Goal: Information Seeking & Learning: Find specific fact

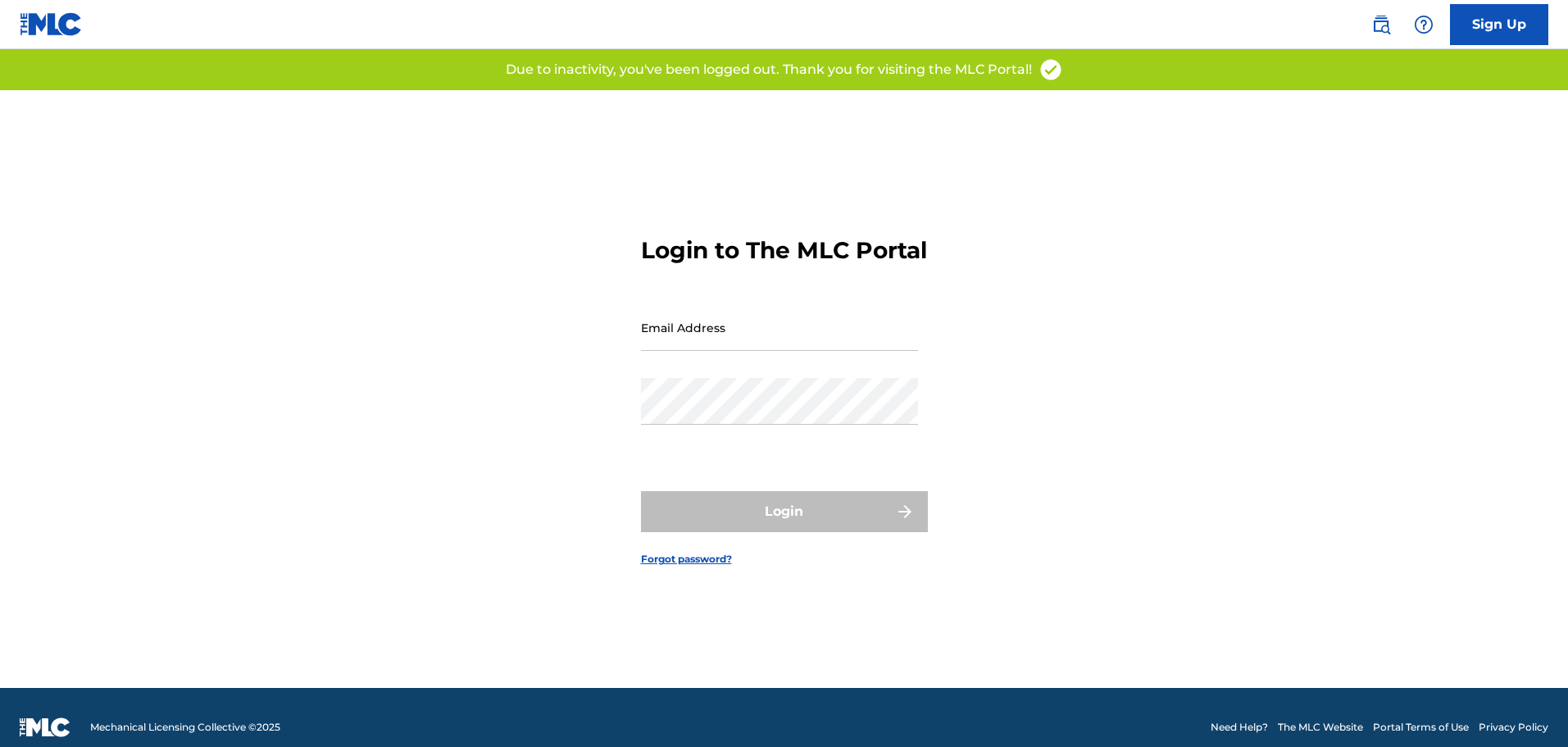
scroll to position [21, 0]
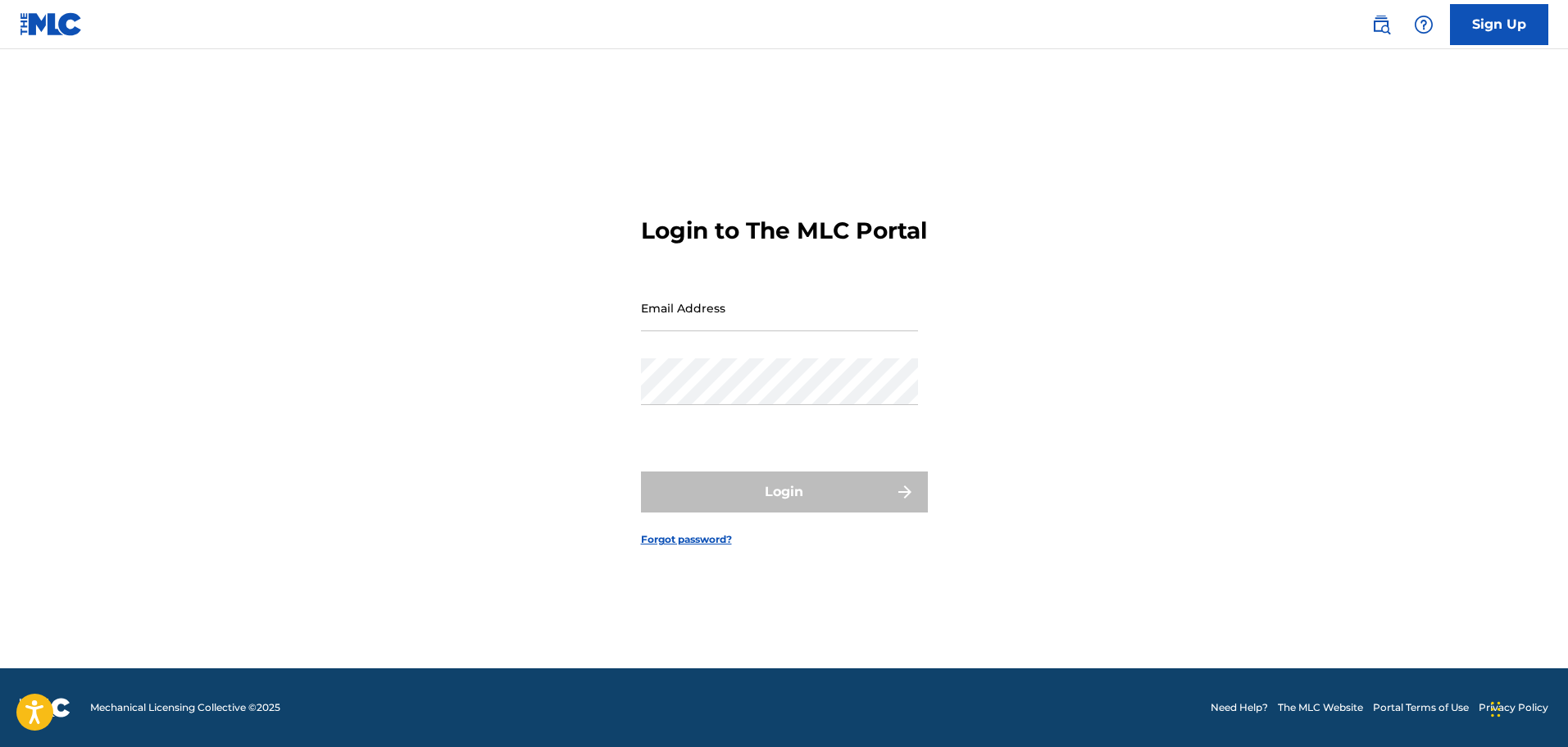
click at [659, 307] on input "Email Address" at bounding box center [779, 308] width 277 height 47
click at [667, 322] on input "Email Address" at bounding box center [779, 308] width 277 height 47
type input "[EMAIL_ADDRESS][DOMAIN_NAME]"
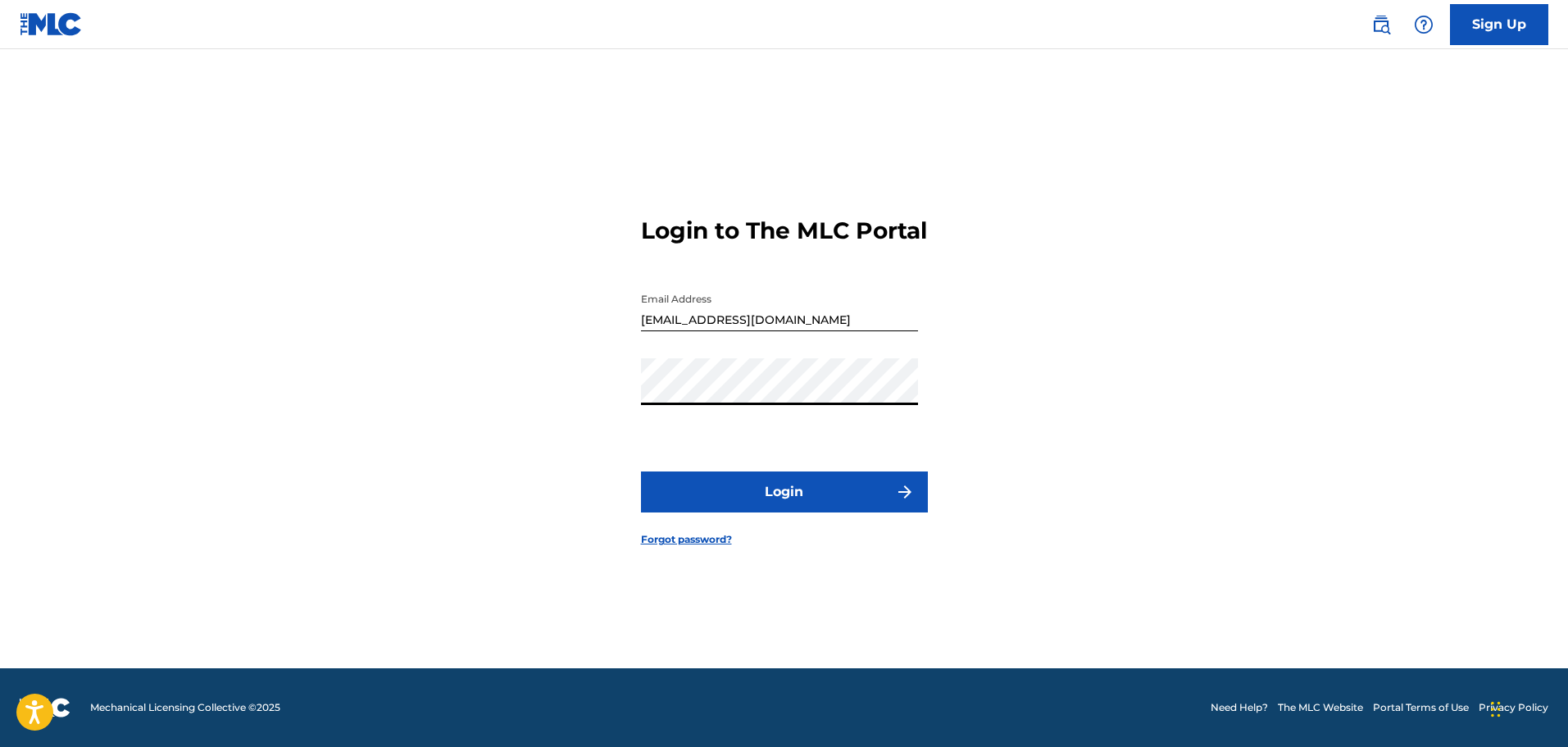
click at [641, 472] on button "Login" at bounding box center [784, 492] width 287 height 41
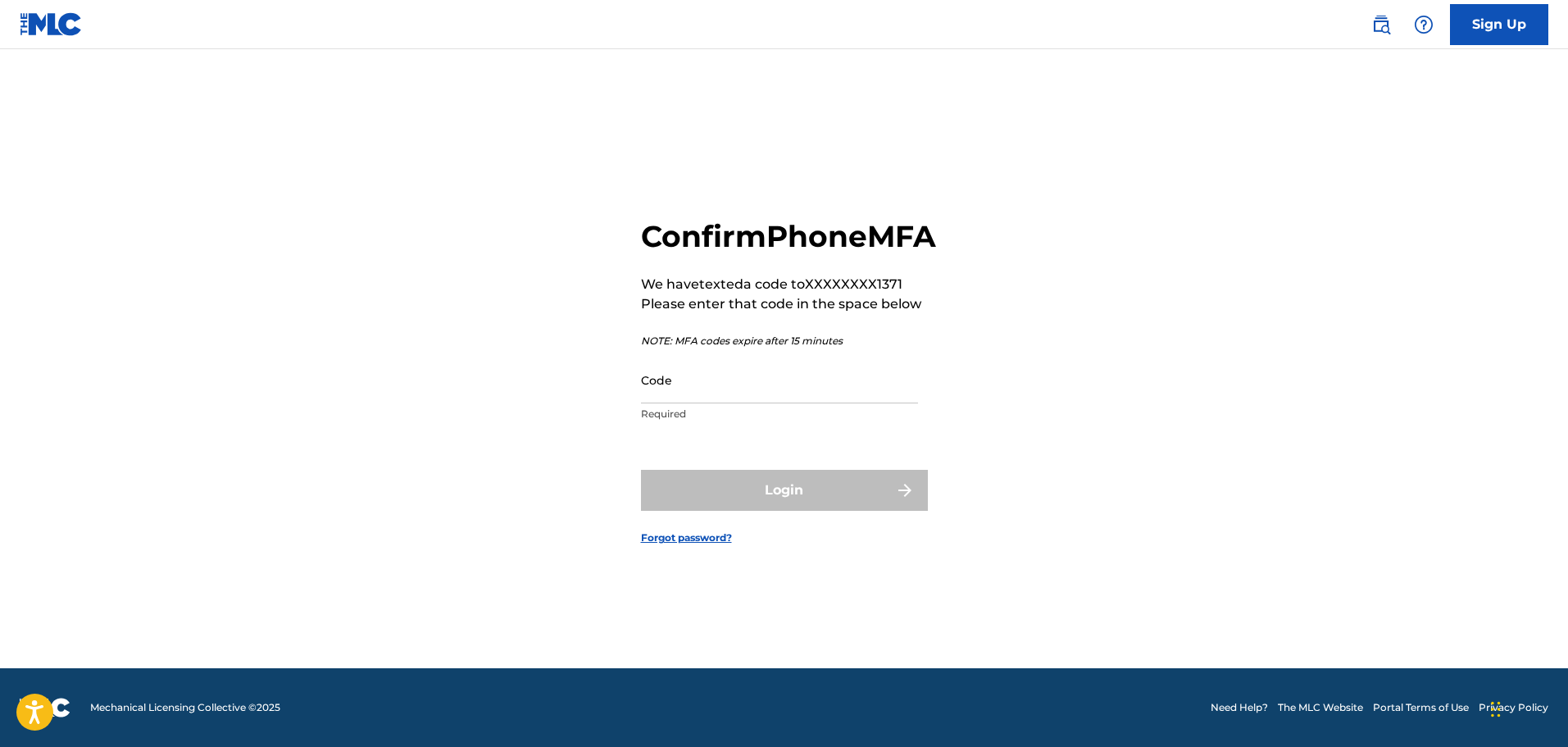
click at [666, 387] on input "Code" at bounding box center [779, 380] width 277 height 47
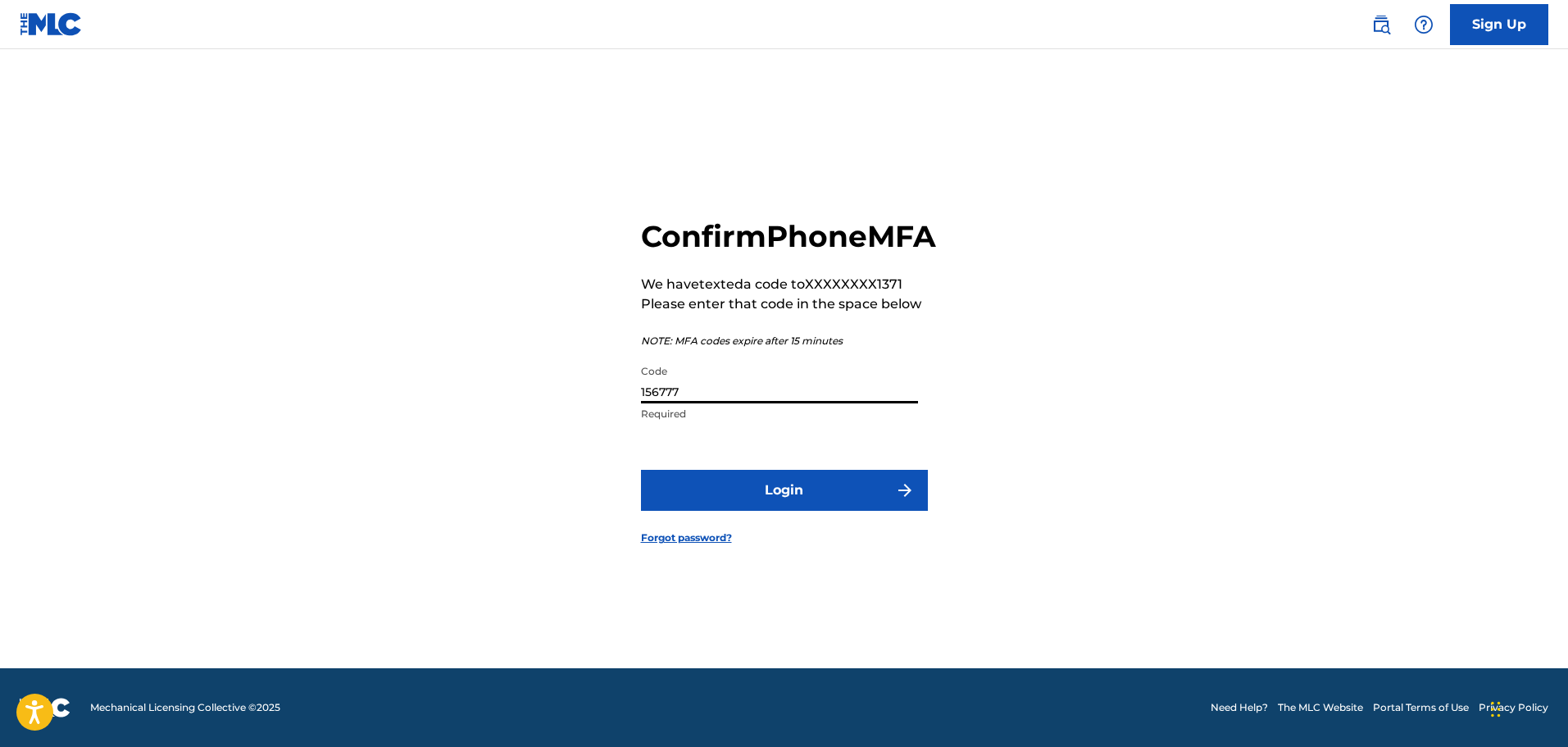
type input "156777"
click at [641, 470] on button "Login" at bounding box center [784, 490] width 287 height 41
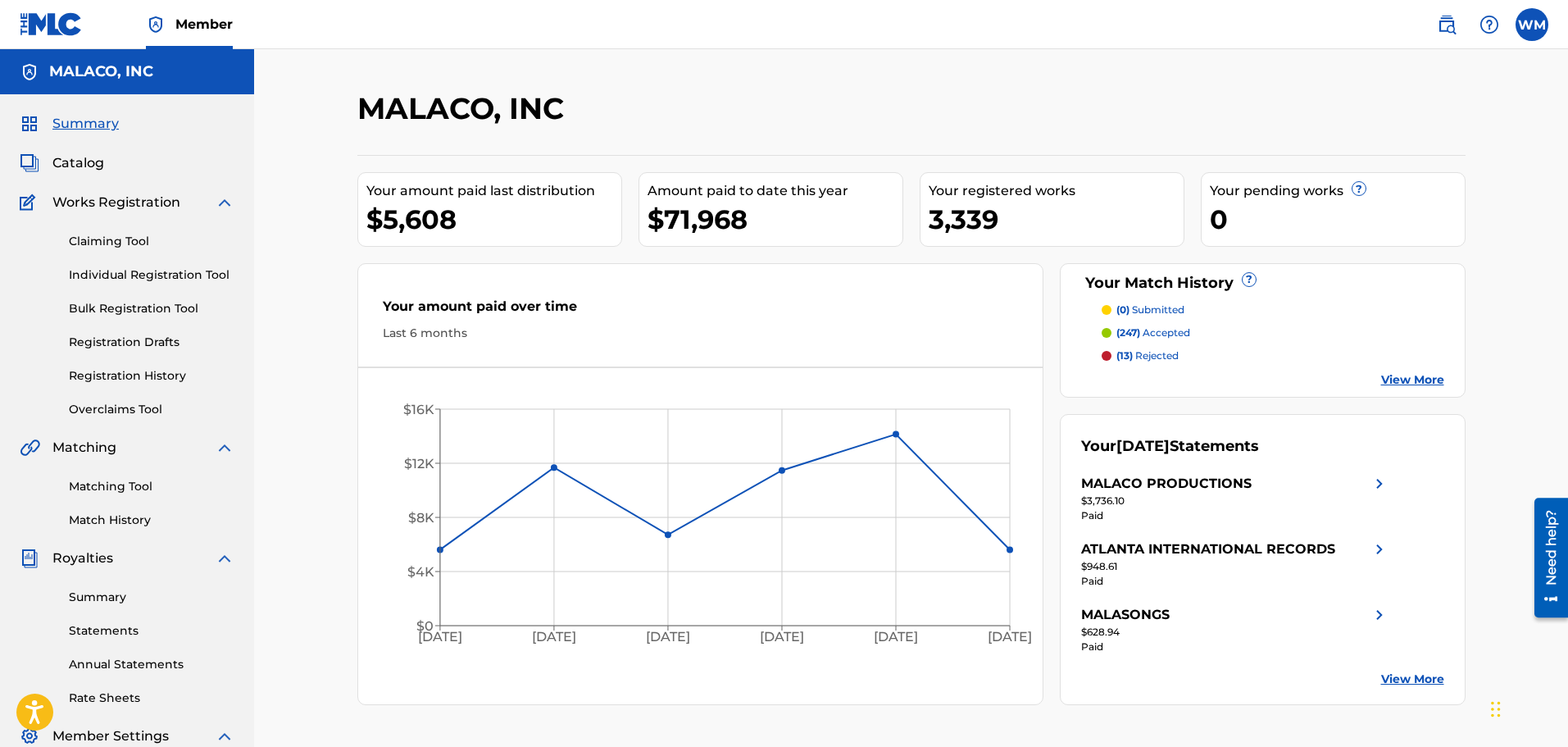
click at [84, 163] on span "Catalog" at bounding box center [77, 162] width 51 height 20
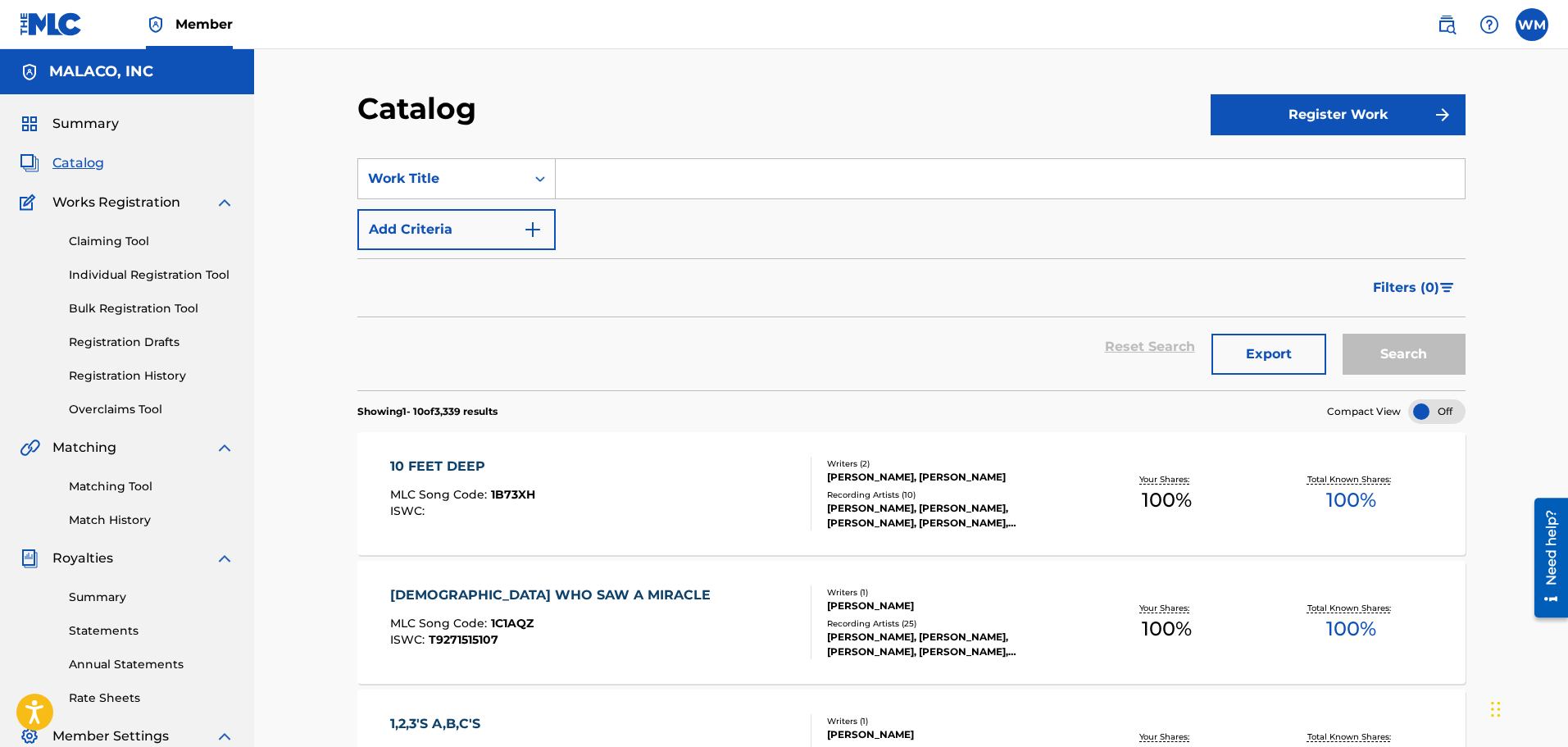
click at [651, 190] on input "Search Form" at bounding box center [1010, 178] width 909 height 39
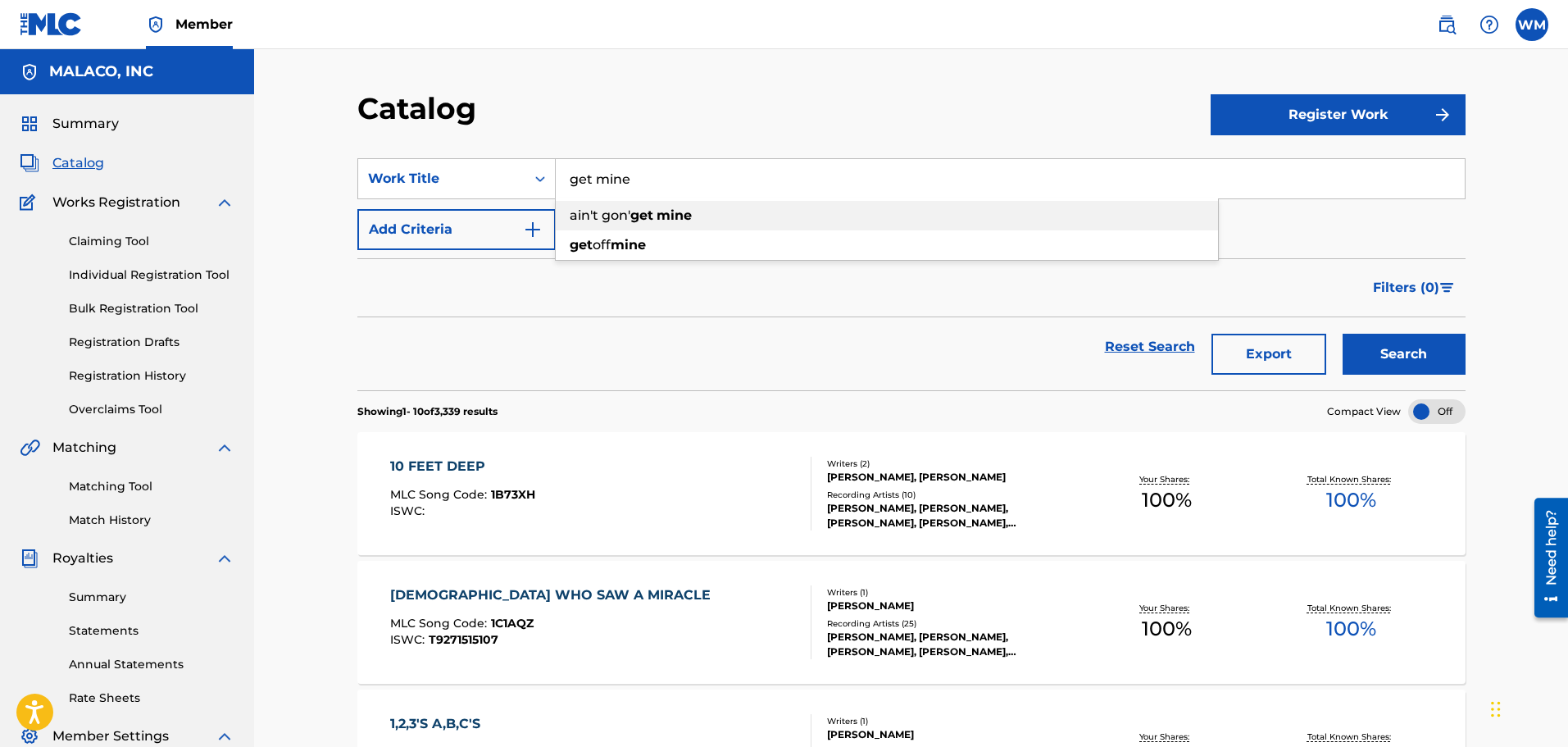
click at [616, 210] on span "ain't gon'" at bounding box center [599, 215] width 61 height 16
type input "ain't gon' get mine"
click at [1423, 338] on button "Search" at bounding box center [1404, 354] width 123 height 41
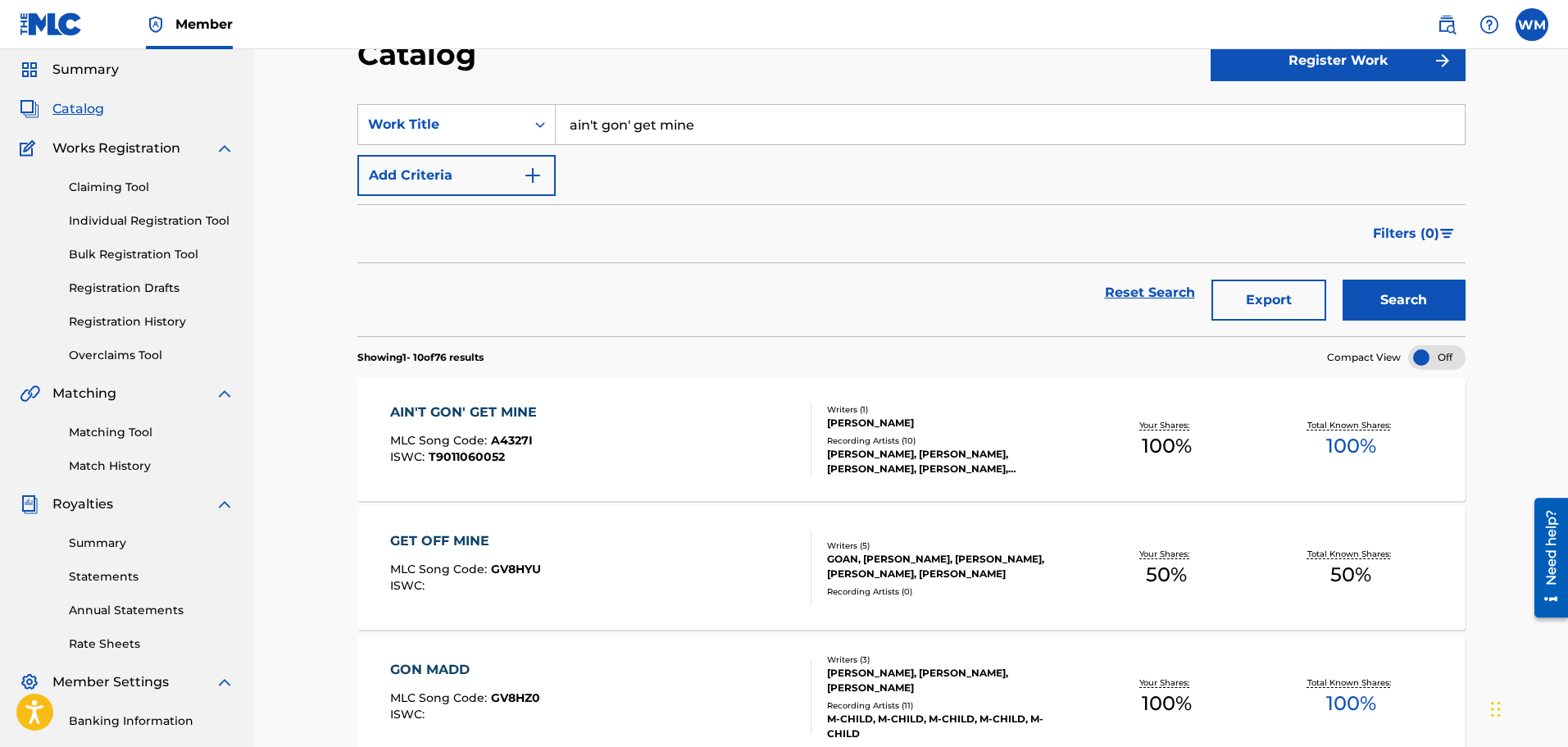
scroll to position [82, 0]
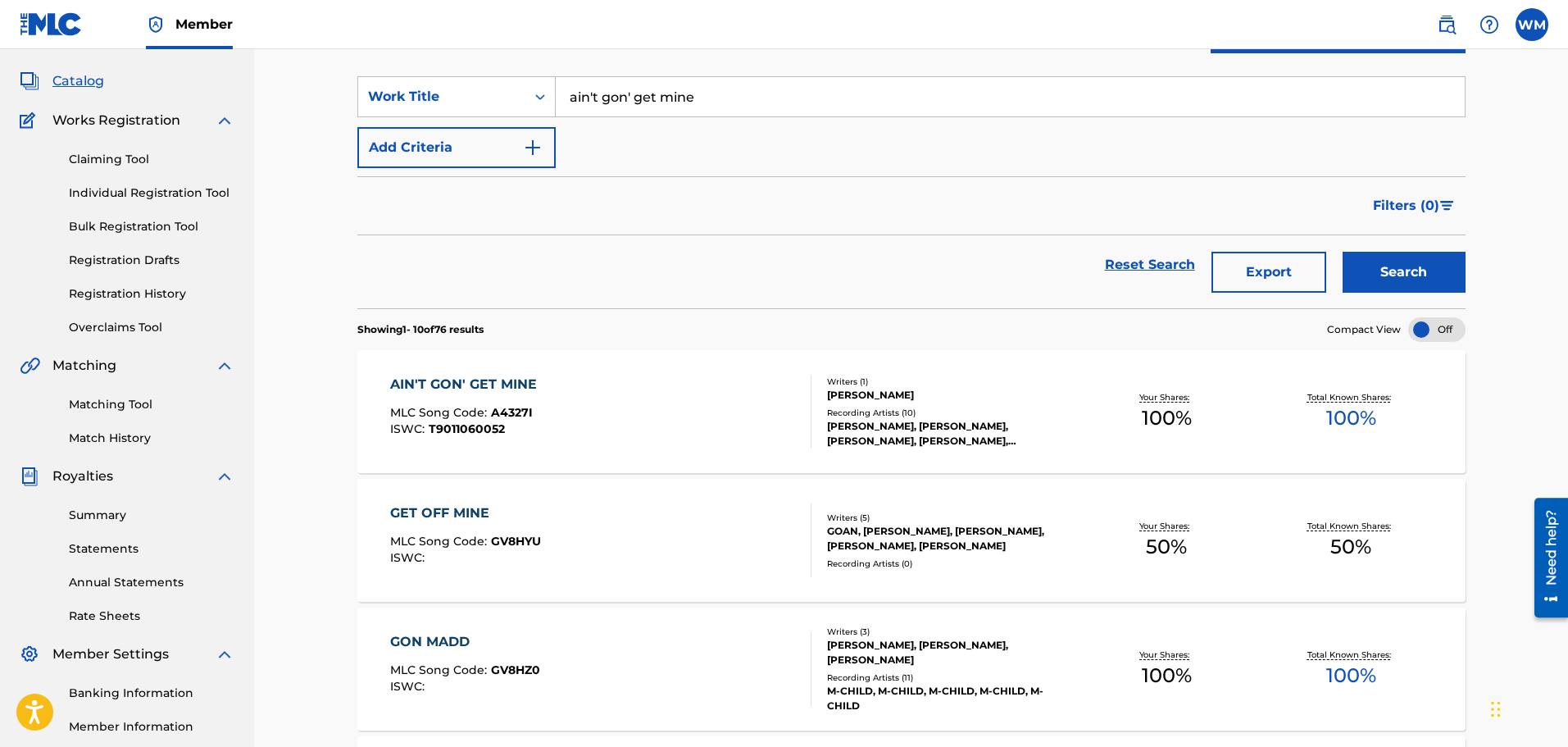
click at [689, 371] on div "AIN'T GON' GET MINE MLC Song Code : A4327I ISWC : T9011060052 Writers ( 1 ) [PE…" at bounding box center [911, 412] width 1108 height 123
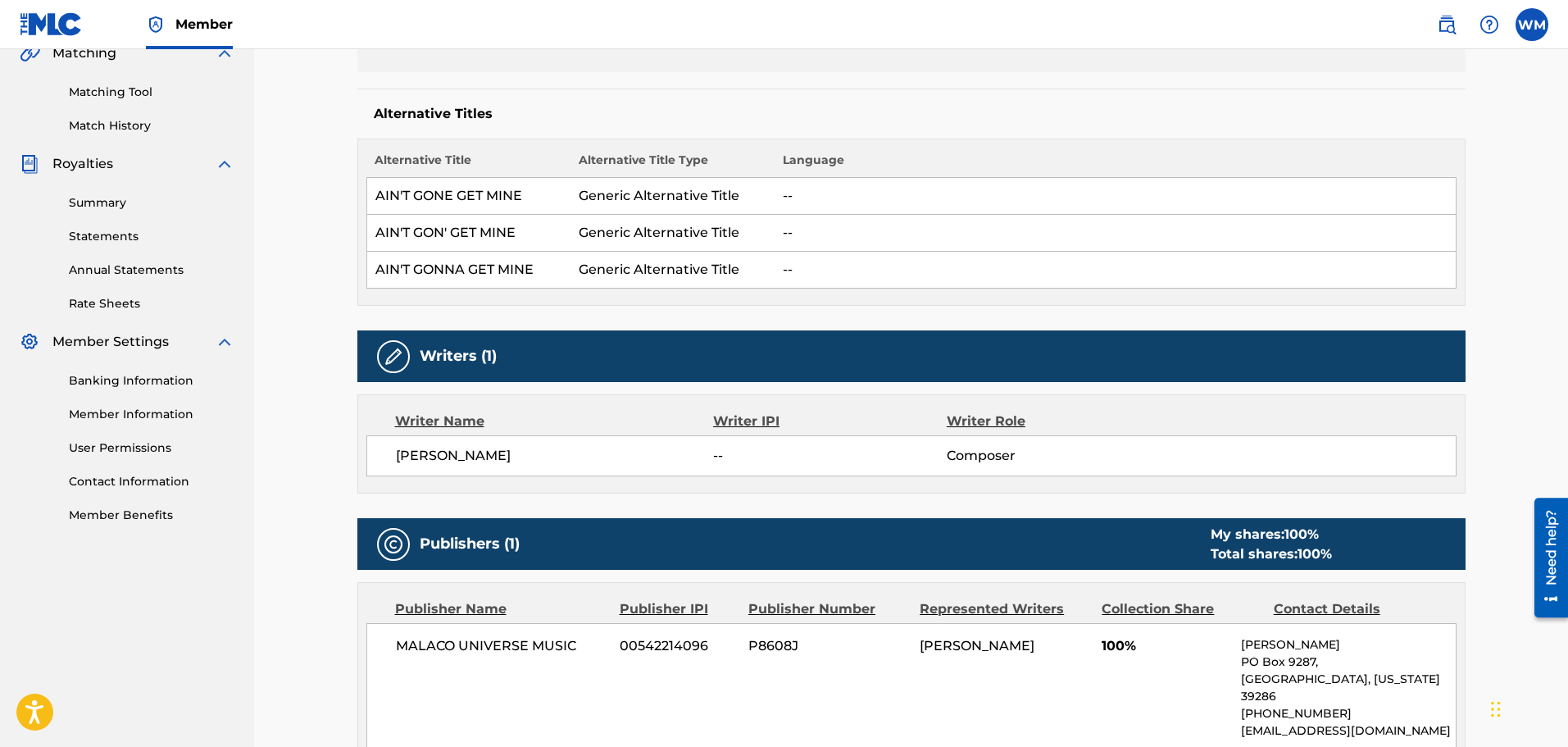
scroll to position [246, 0]
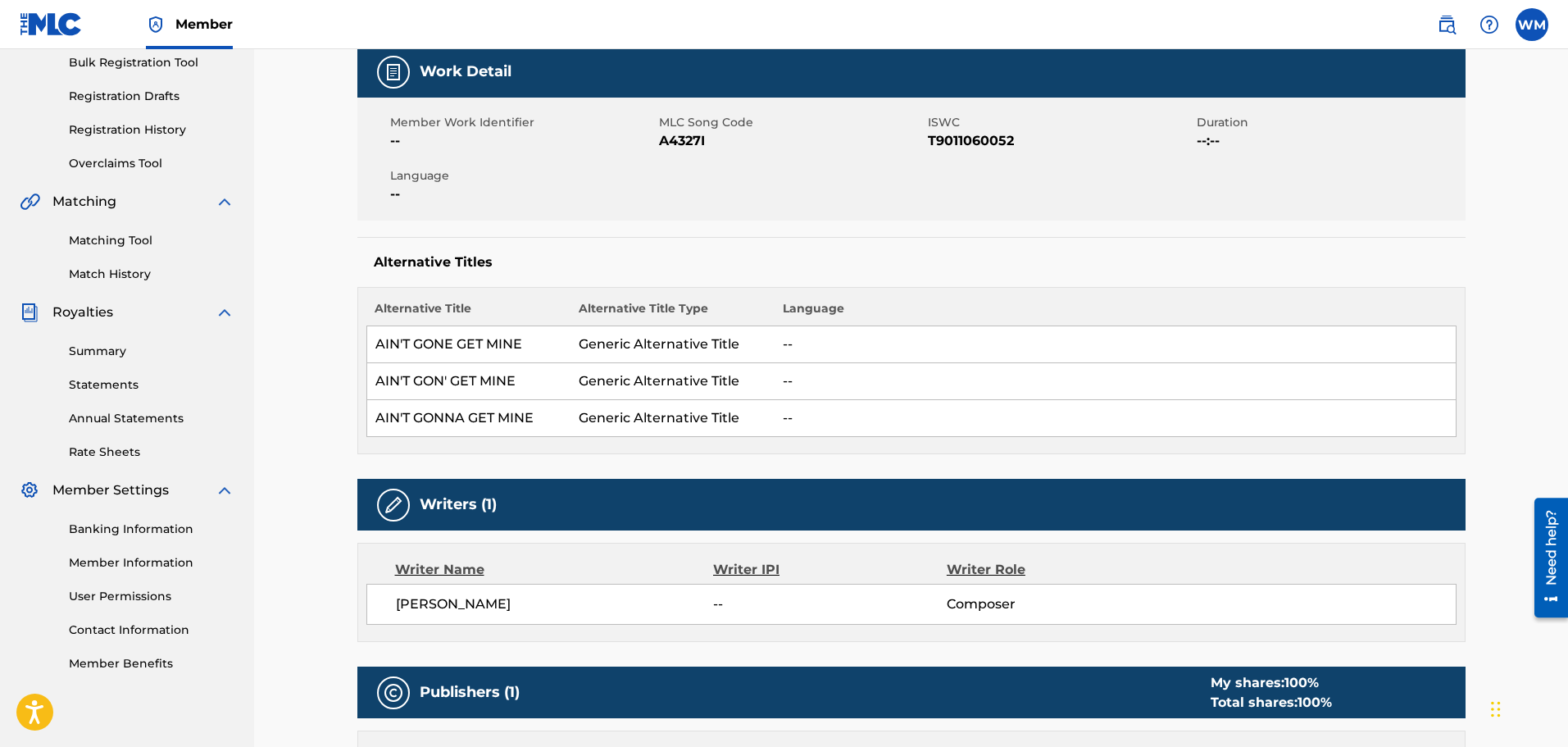
click at [967, 136] on span "T9011060052" at bounding box center [1060, 140] width 265 height 20
copy span "T9011060052"
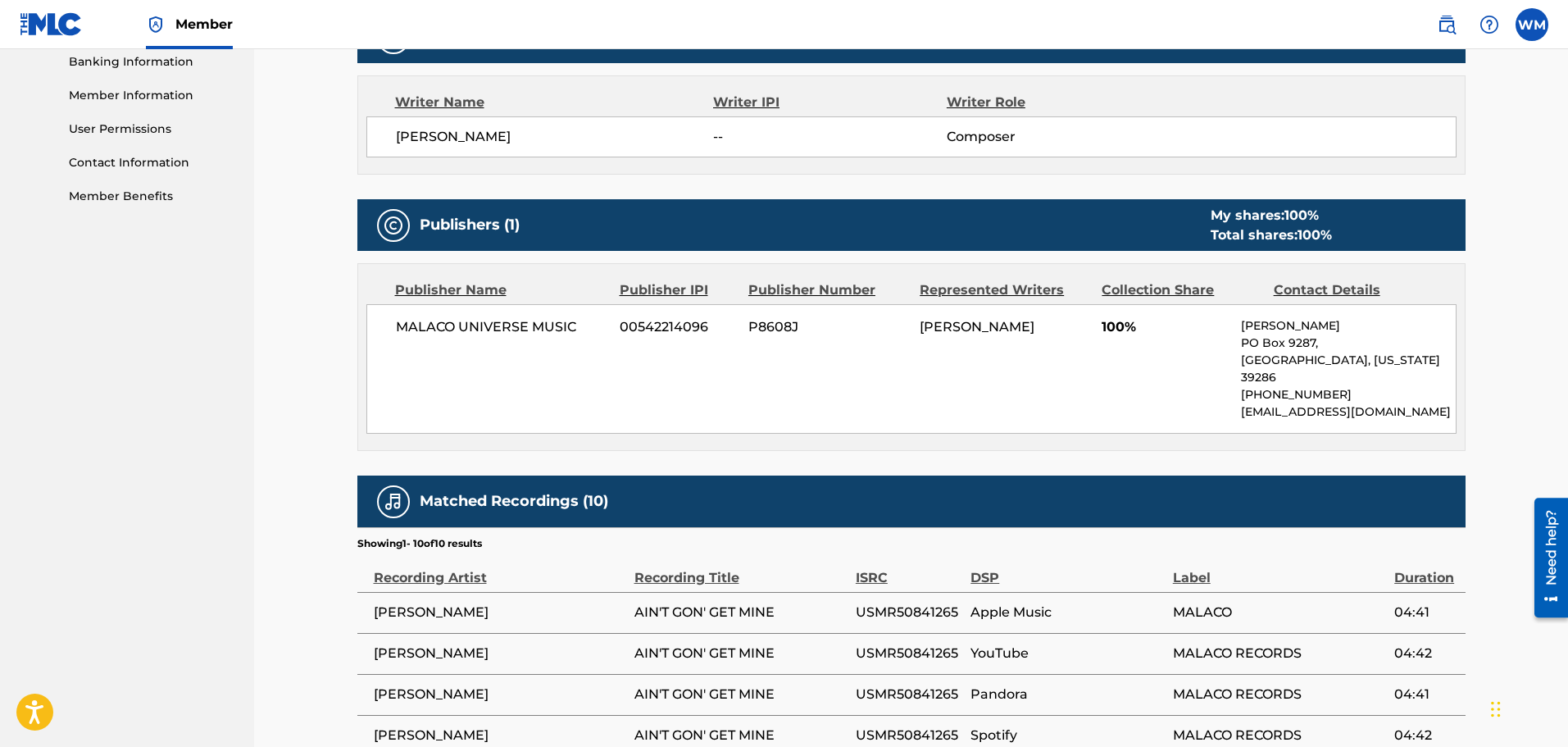
scroll to position [902, 0]
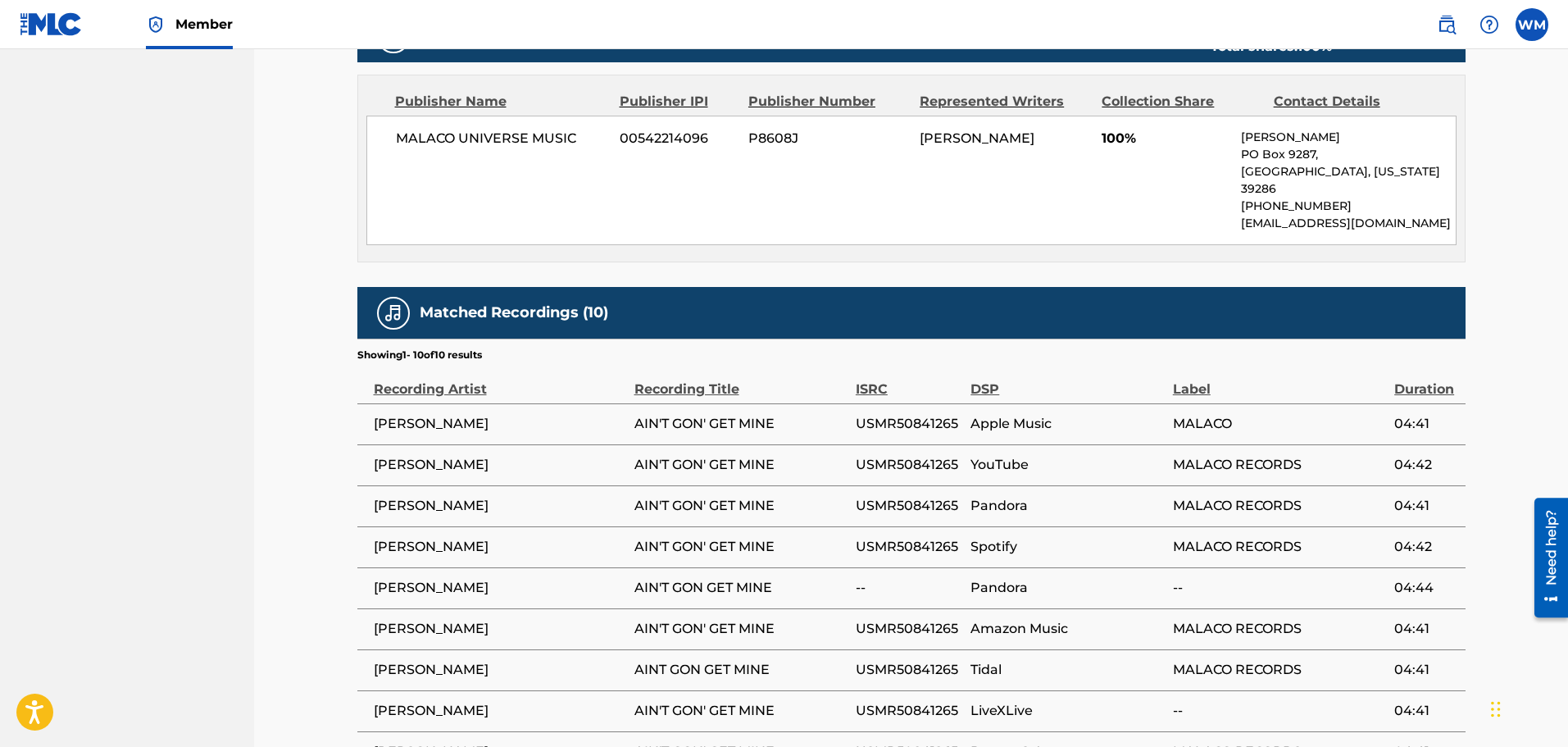
click at [891, 414] on span "USMR50841265" at bounding box center [909, 423] width 106 height 20
copy span "USMR50841265"
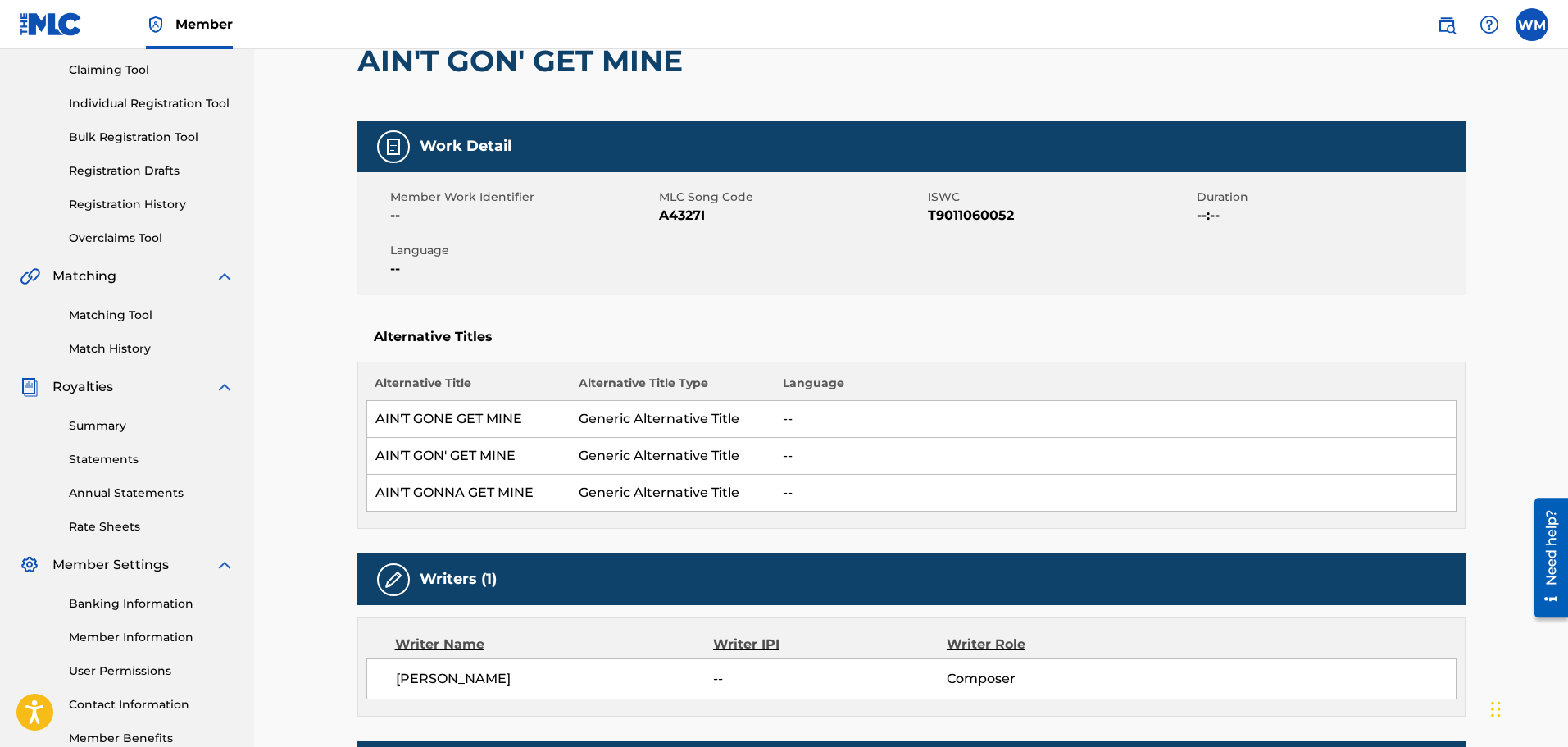
scroll to position [0, 0]
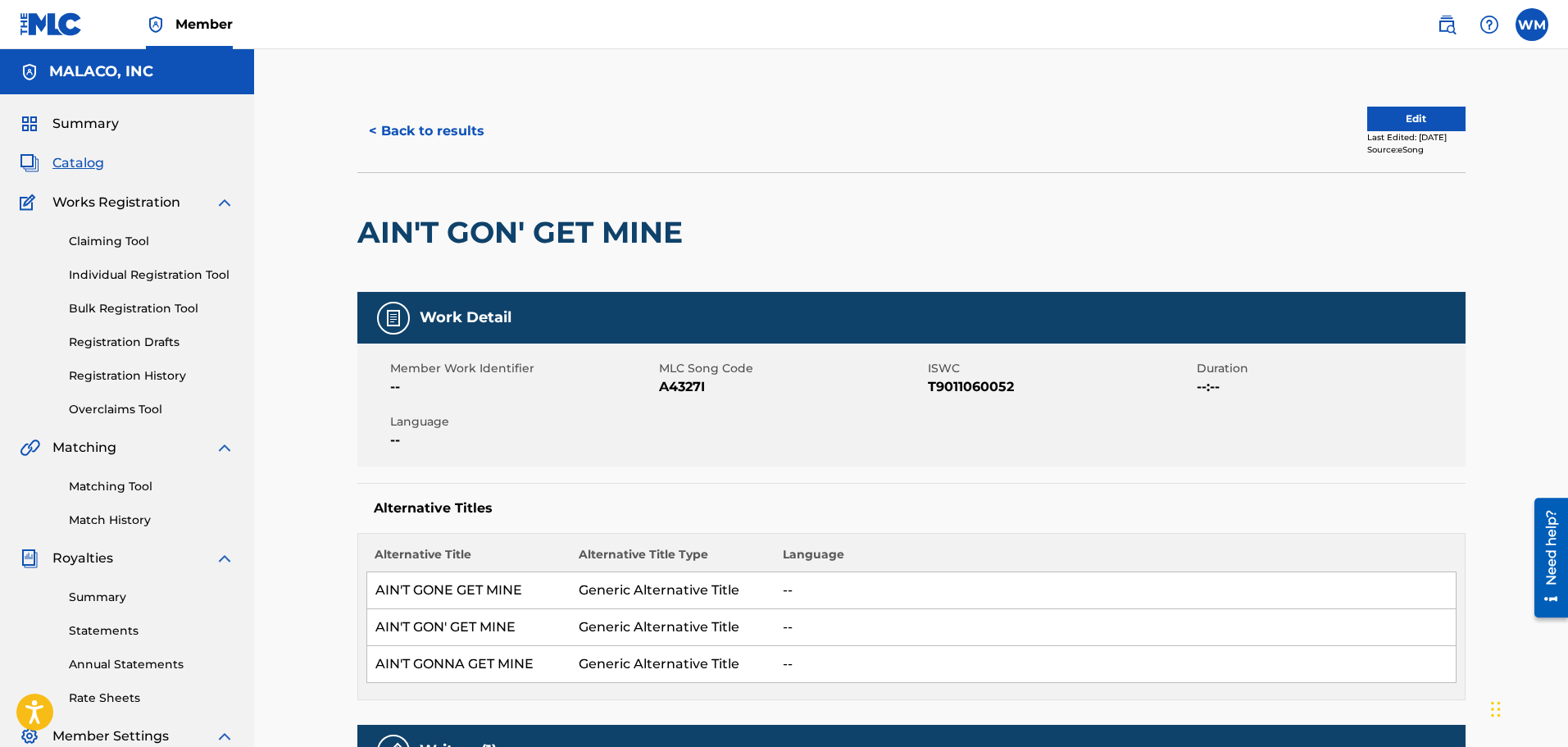
click at [402, 135] on button "< Back to results" at bounding box center [427, 132] width 138 height 41
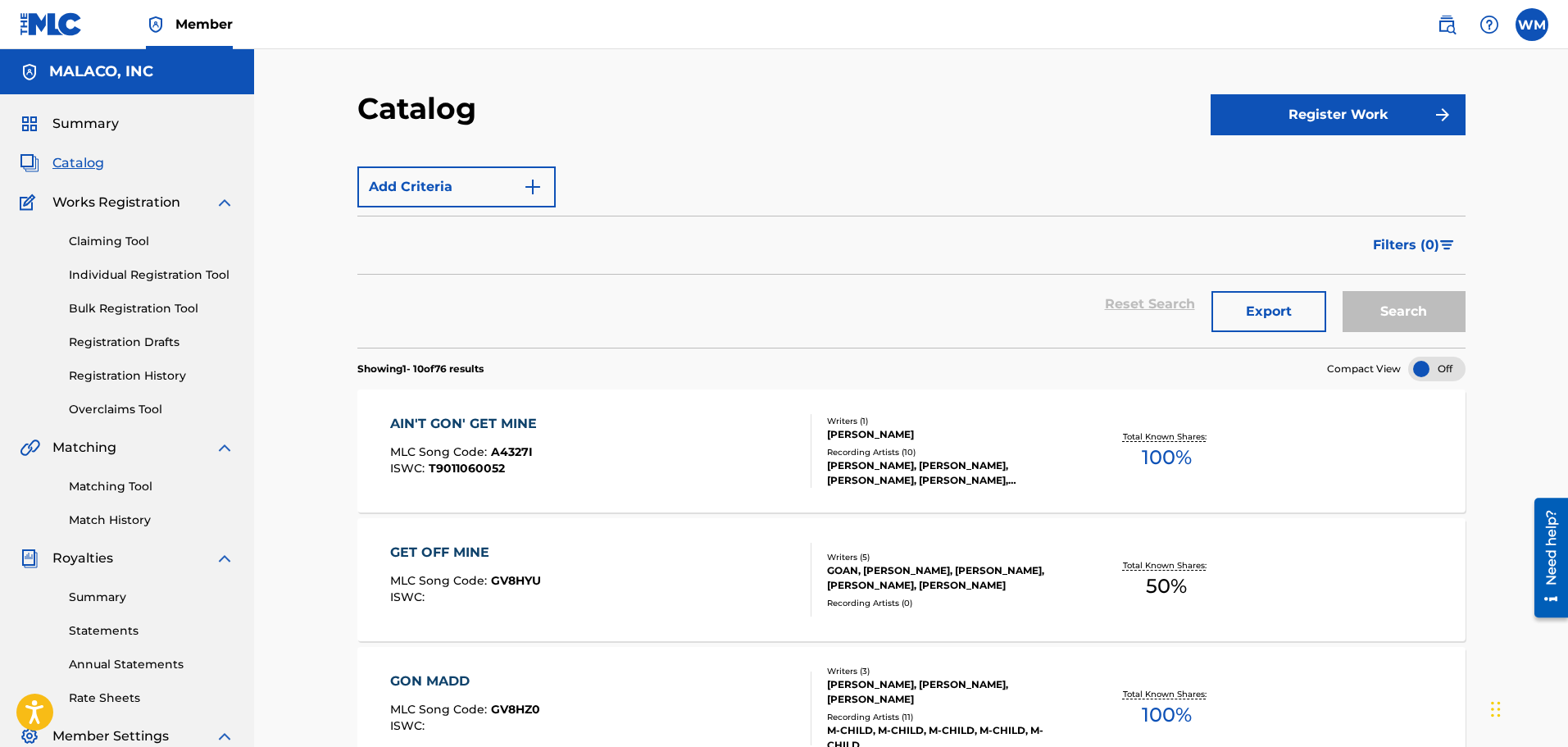
scroll to position [82, 0]
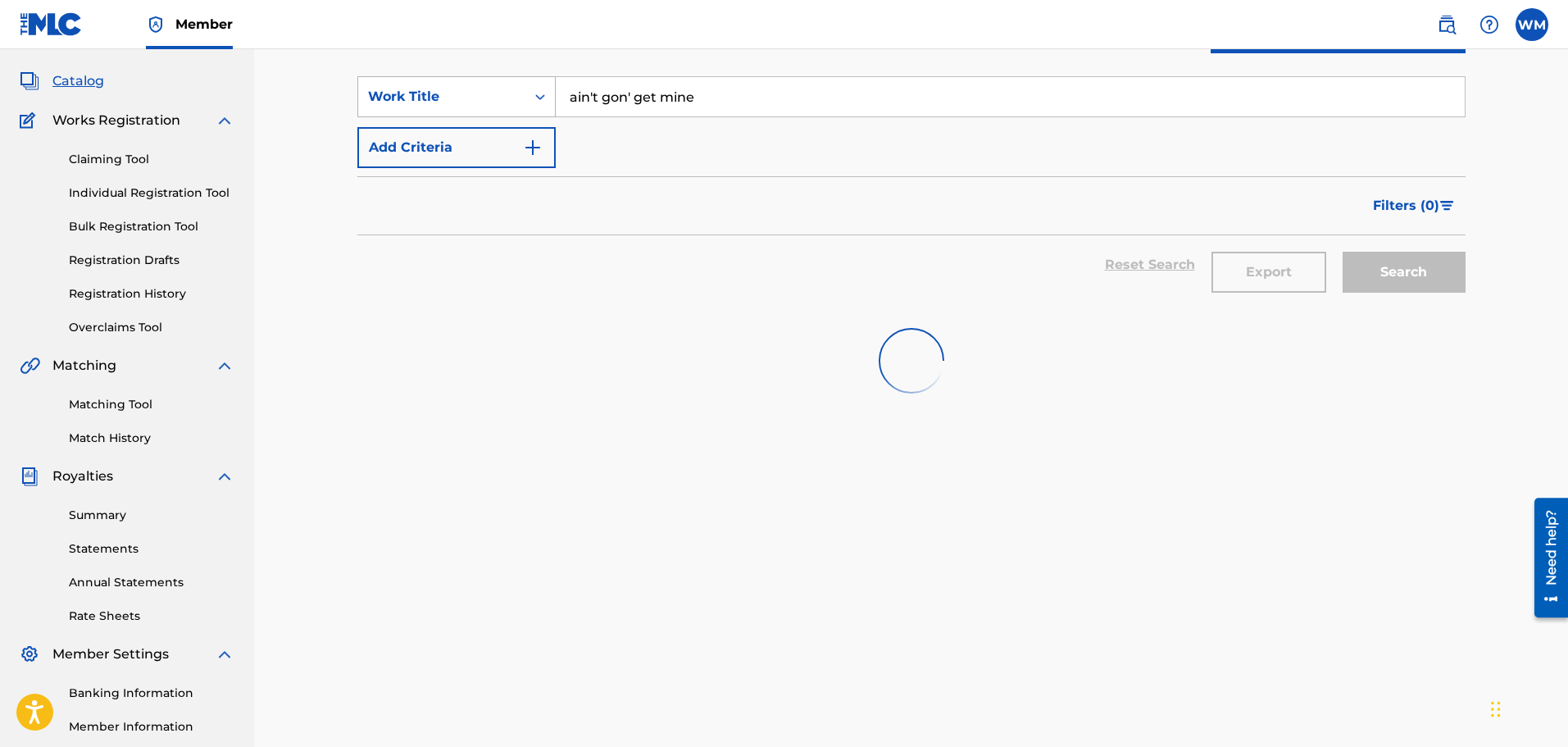
drag, startPoint x: 722, startPoint y: 97, endPoint x: 424, endPoint y: 79, distance: 298.5
click at [424, 79] on div "SearchWithCriteriaf25d728f-1de3-42c3-9c35-f635566557e9 Work Title ain't gon' ge…" at bounding box center [911, 97] width 1108 height 41
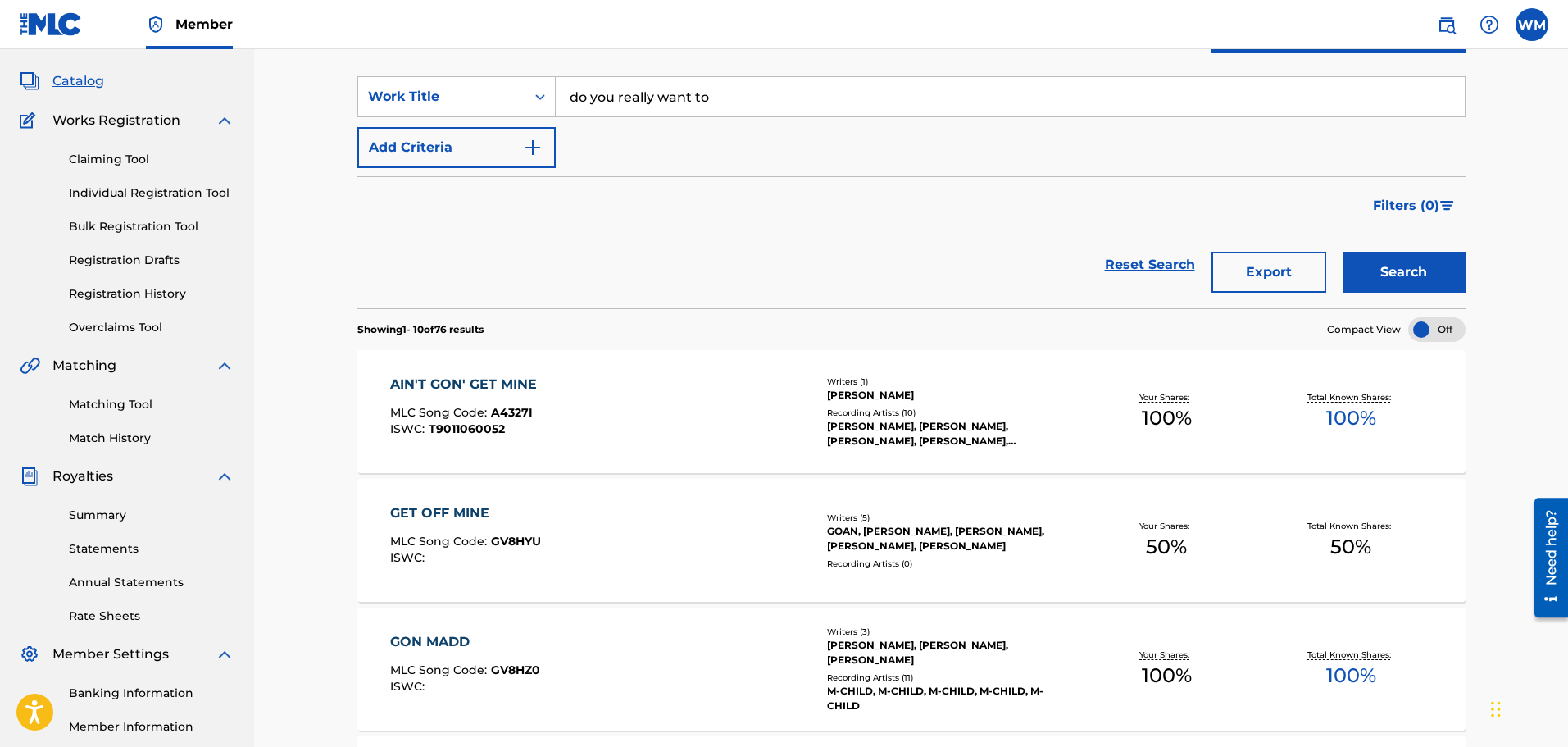
type input "do you really want to"
click at [1363, 262] on button "Search" at bounding box center [1404, 273] width 123 height 41
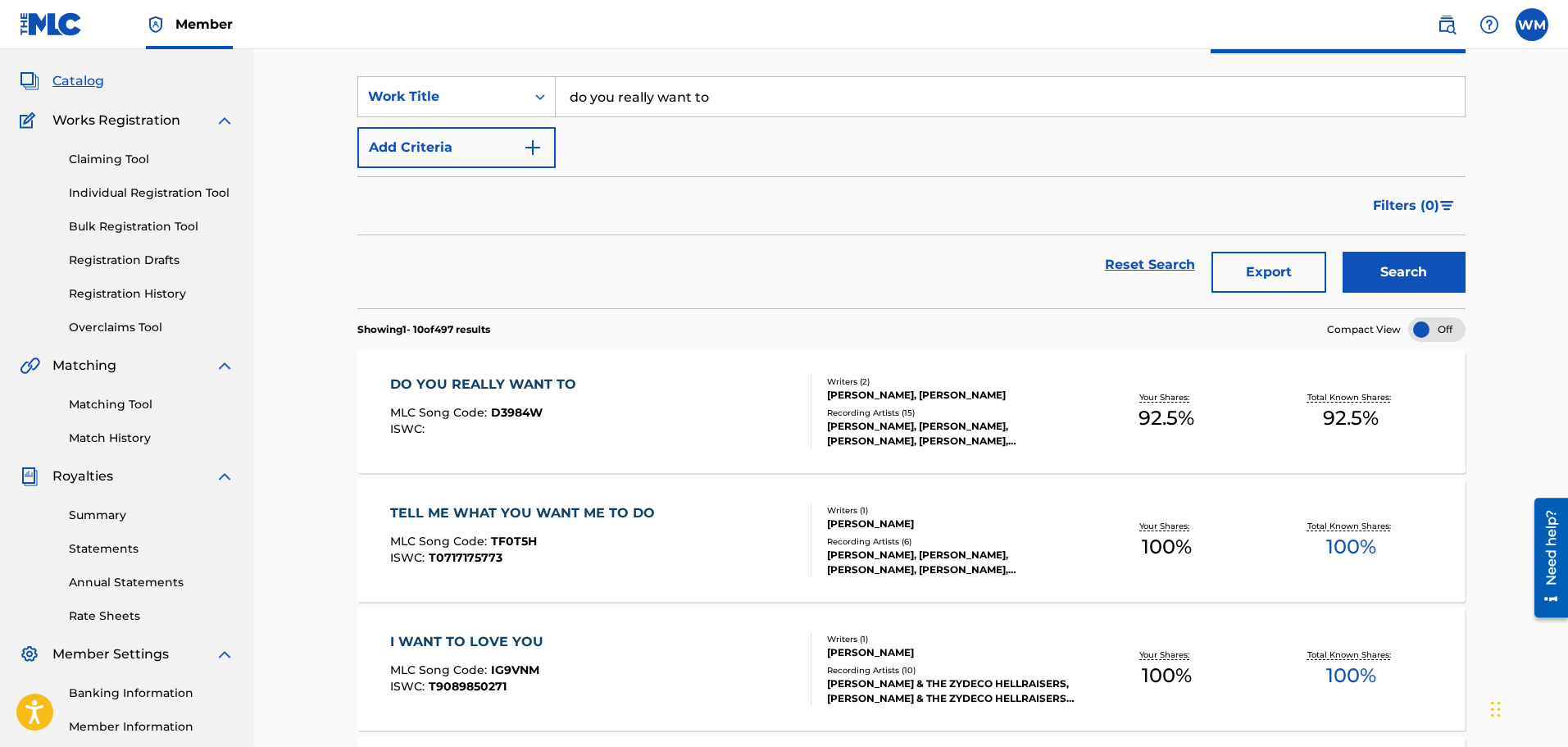
click at [558, 410] on div "MLC Song Code : D3984W" at bounding box center [487, 416] width 194 height 17
